Goal: Task Accomplishment & Management: Manage account settings

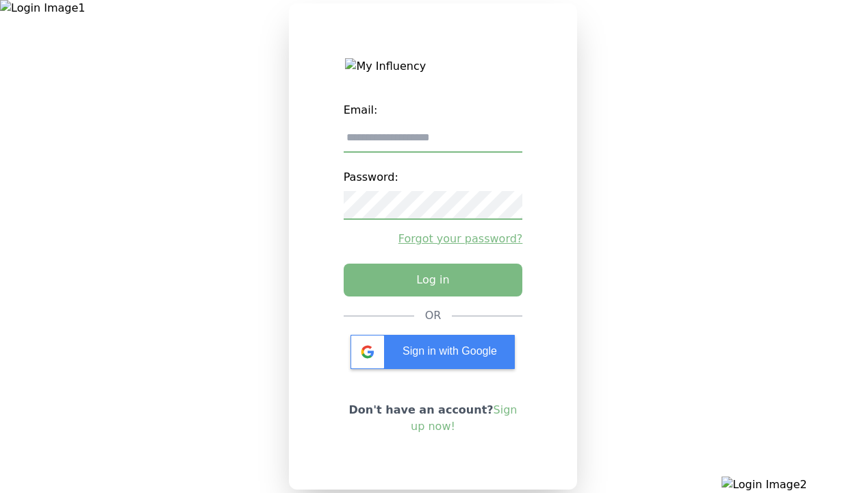
click at [433, 143] on input "email" at bounding box center [433, 138] width 179 height 29
type input "**********"
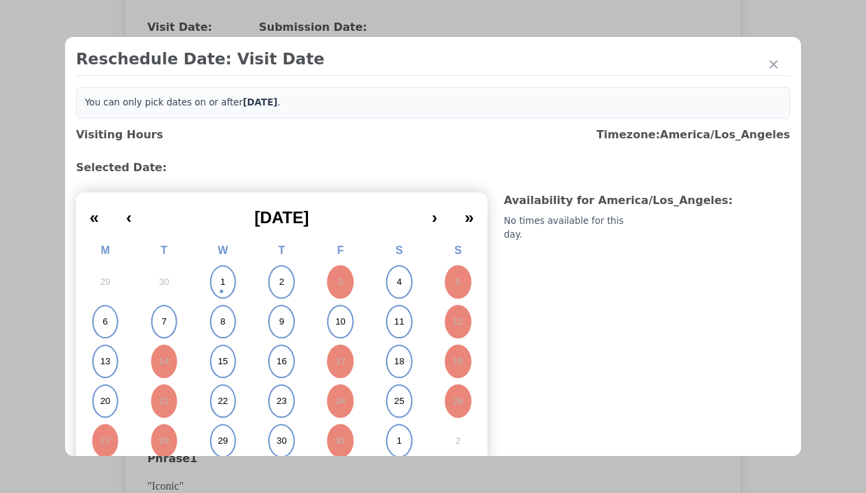
click at [105, 322] on abbr "6" at bounding box center [105, 322] width 5 height 12
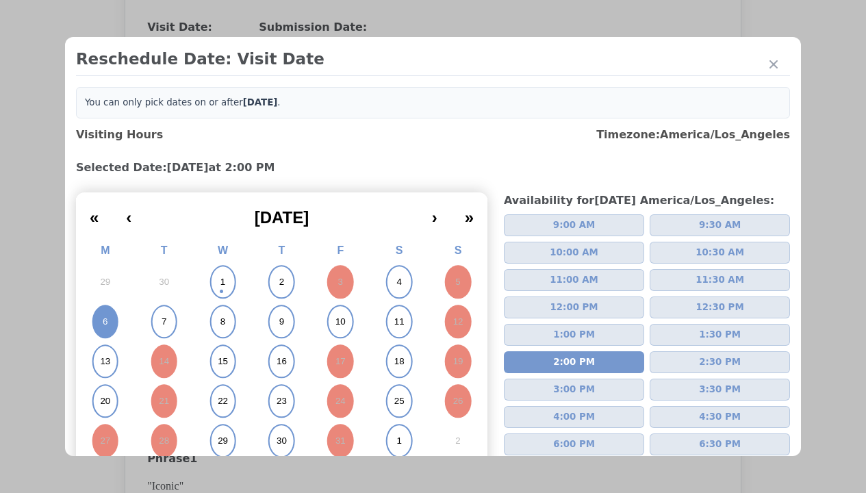
click at [217, 310] on div "Update Submission Date" at bounding box center [217, 308] width 113 height 14
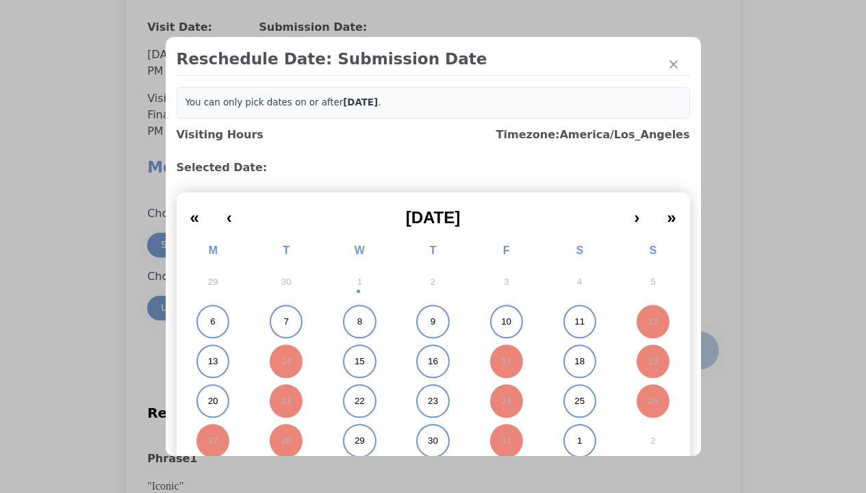
click at [210, 322] on abbr "6" at bounding box center [212, 322] width 5 height 12
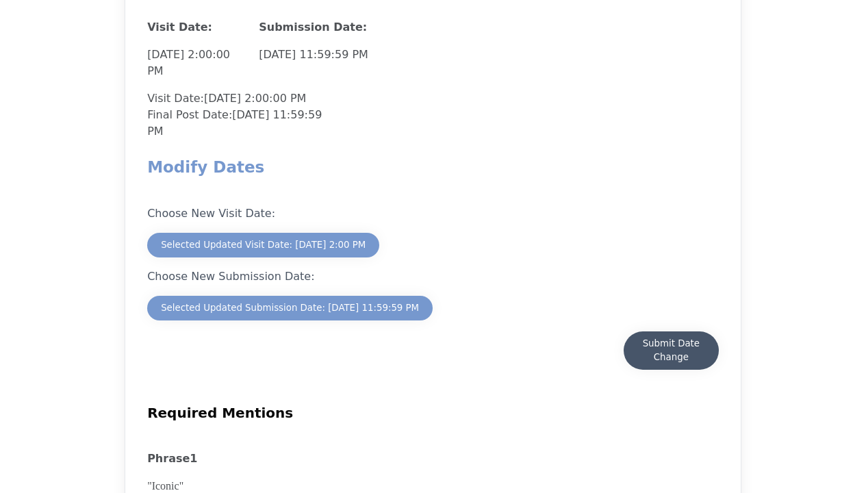
click at [671, 352] on div "Submit Date Change" at bounding box center [672, 350] width 68 height 27
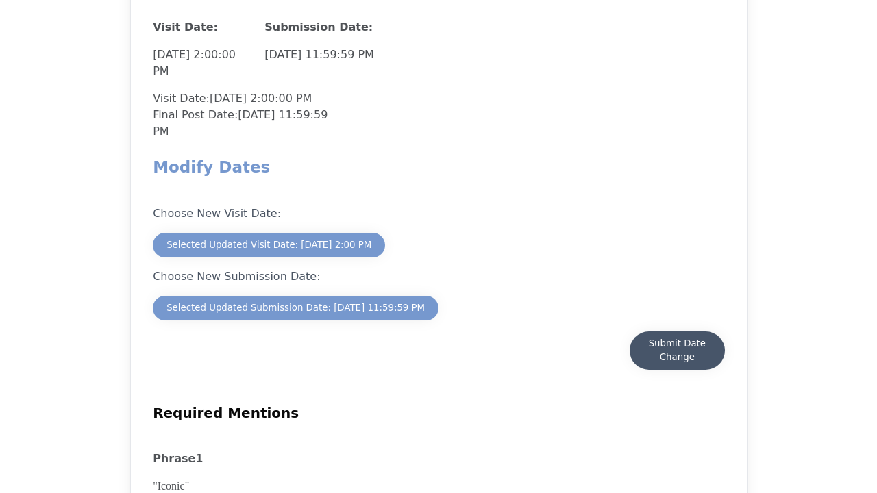
scroll to position [1203, 0]
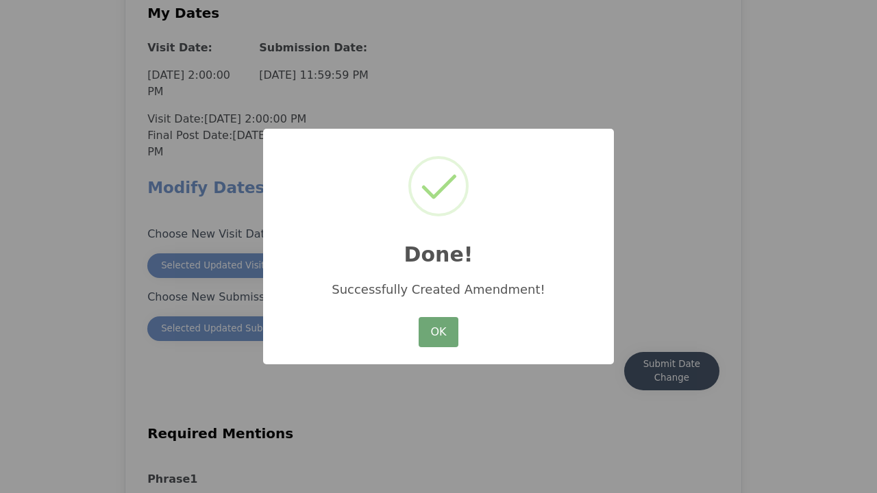
click at [438, 333] on button "OK" at bounding box center [438, 332] width 40 height 30
